Goal: Information Seeking & Learning: Learn about a topic

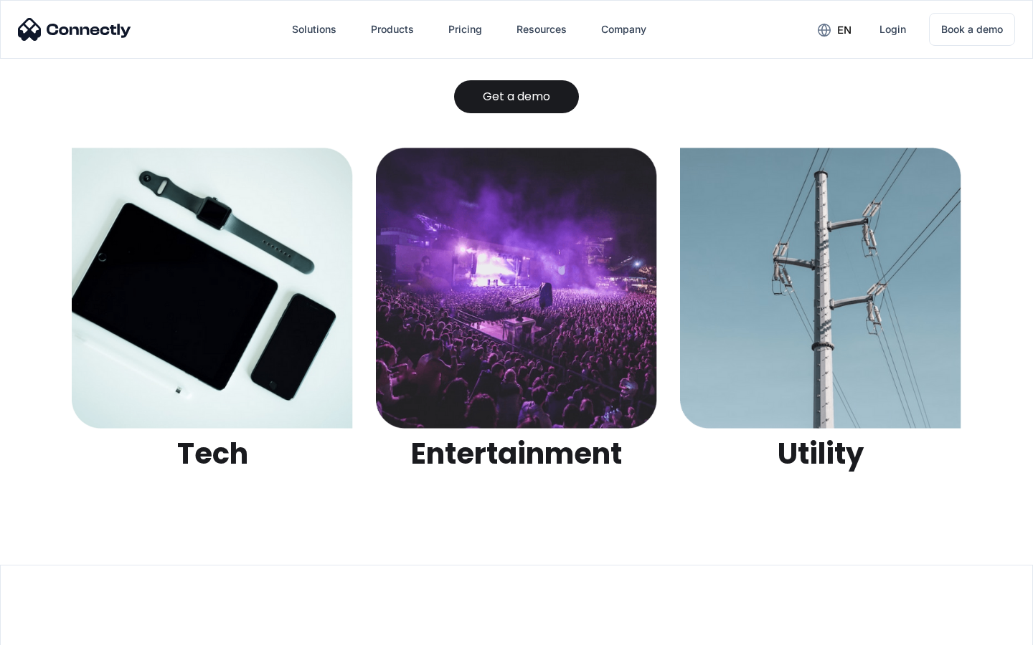
scroll to position [4524, 0]
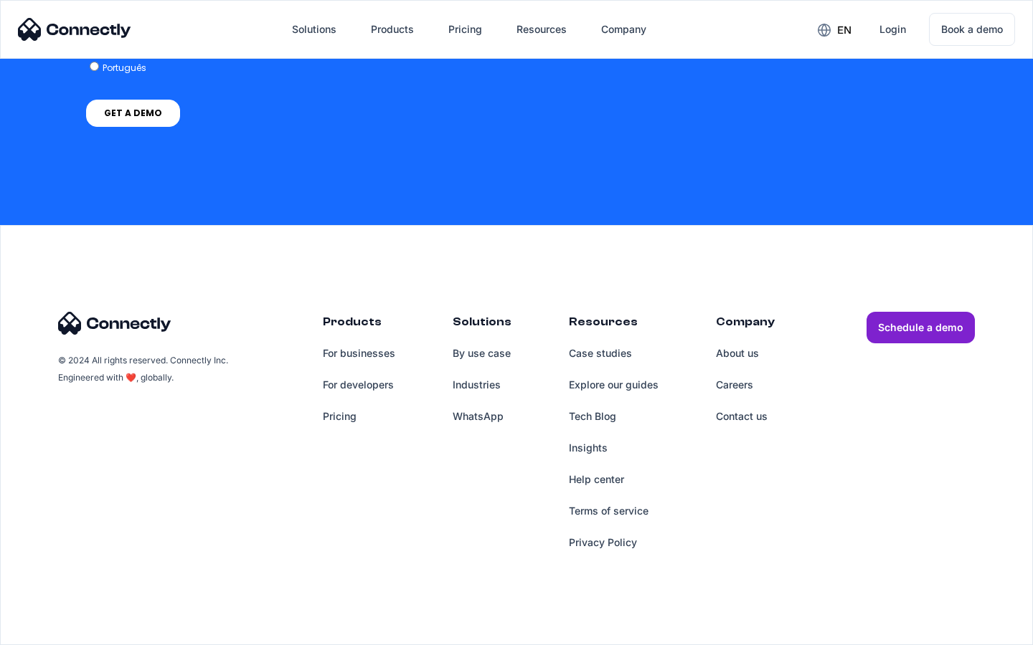
scroll to position [5898, 0]
